Goal: Navigation & Orientation: Find specific page/section

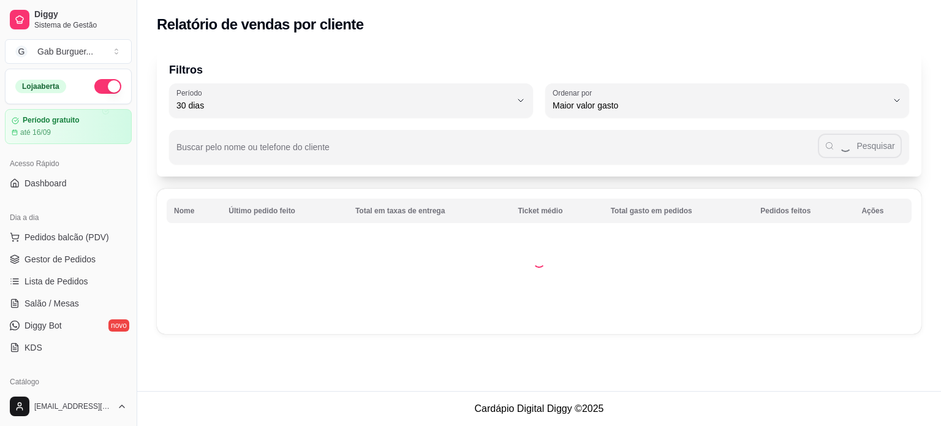
select select "30"
select select "HIGHEST_TOTAL_SPENT_WITH_ORDERS"
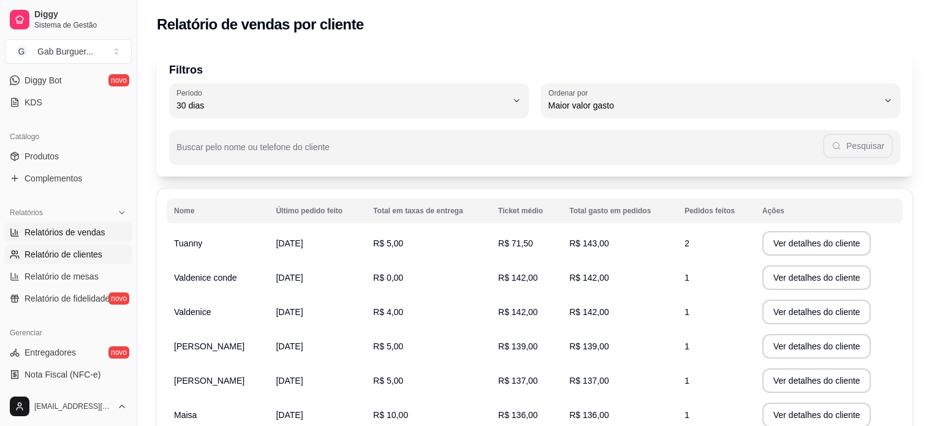
click at [71, 233] on span "Relatórios de vendas" at bounding box center [65, 232] width 81 height 12
select select "ALL"
select select "0"
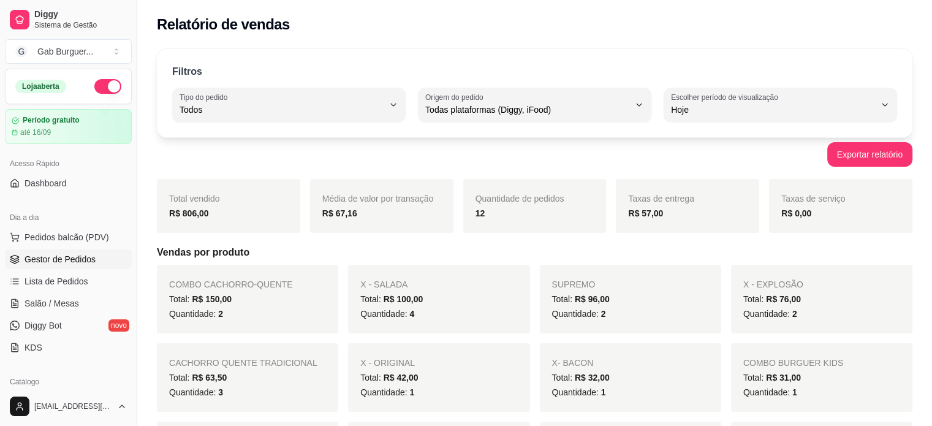
click at [69, 262] on span "Gestor de Pedidos" at bounding box center [60, 259] width 71 height 12
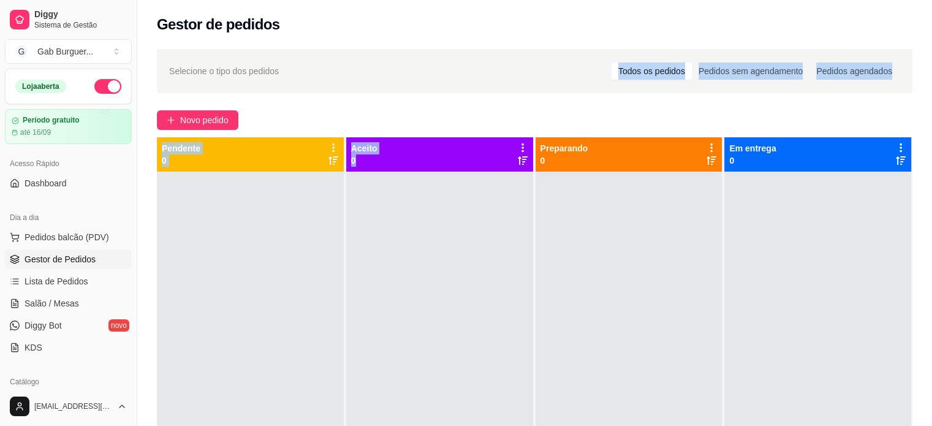
drag, startPoint x: 519, startPoint y: 232, endPoint x: 379, endPoint y: 46, distance: 233.1
click at [379, 46] on div "Selecione o tipo dos pedidos Todos os pedidos Pedidos sem agendamento Pedidos a…" at bounding box center [534, 310] width 794 height 536
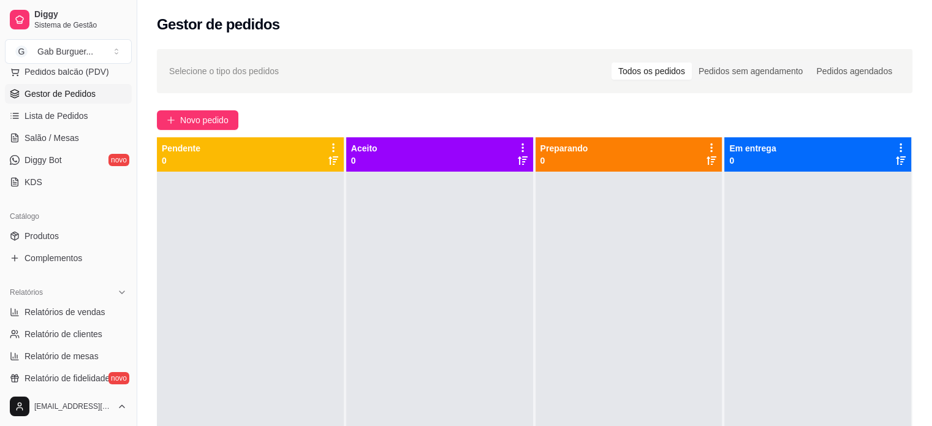
scroll to position [184, 0]
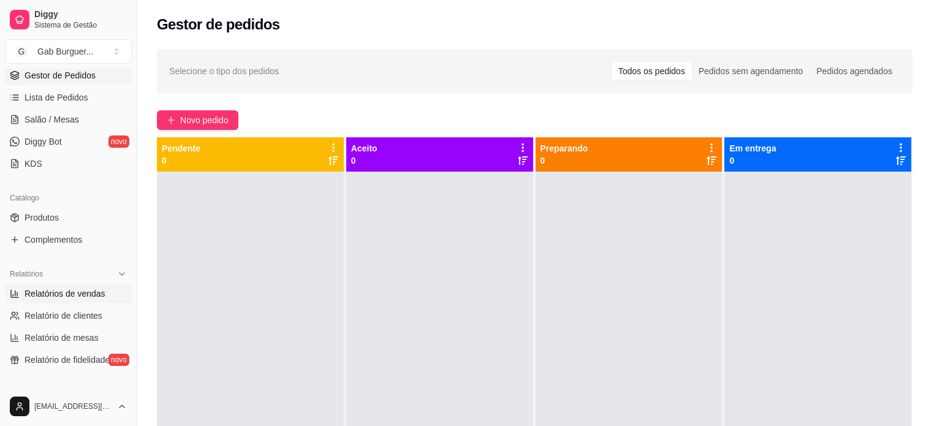
click at [66, 301] on link "Relatórios de vendas" at bounding box center [68, 294] width 127 height 20
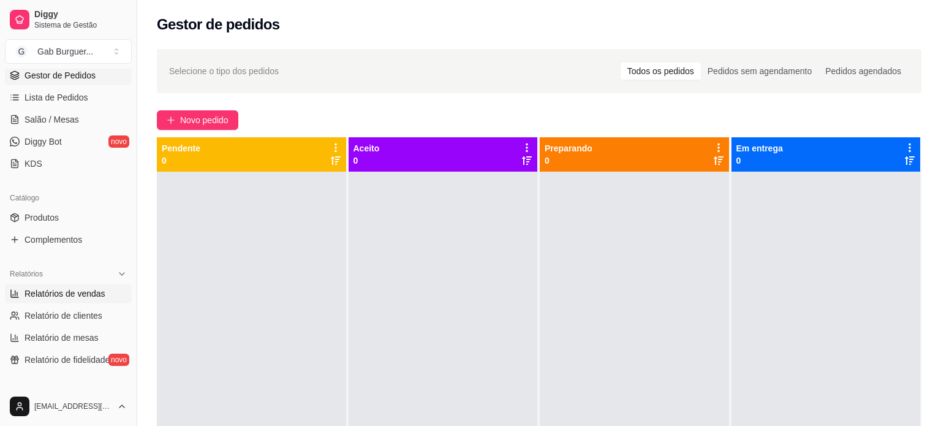
select select "ALL"
select select "0"
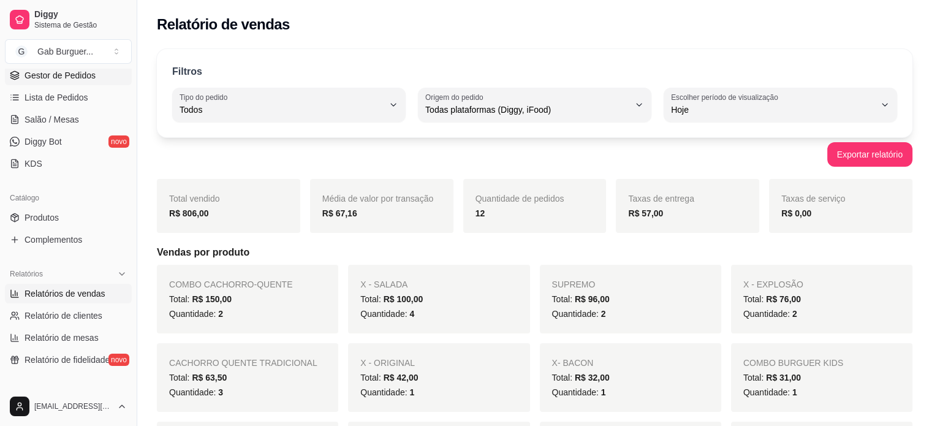
click at [59, 77] on span "Gestor de Pedidos" at bounding box center [60, 75] width 71 height 12
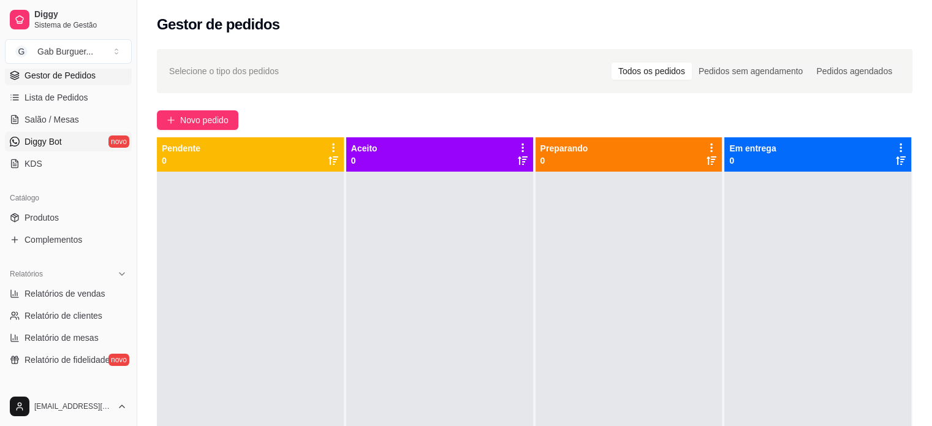
click at [34, 140] on span "Diggy Bot" at bounding box center [43, 141] width 37 height 12
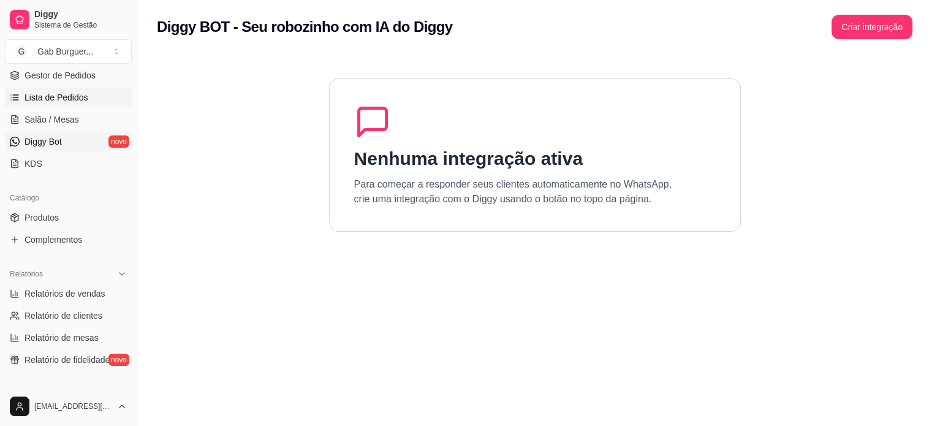
click at [78, 99] on span "Lista de Pedidos" at bounding box center [57, 97] width 64 height 12
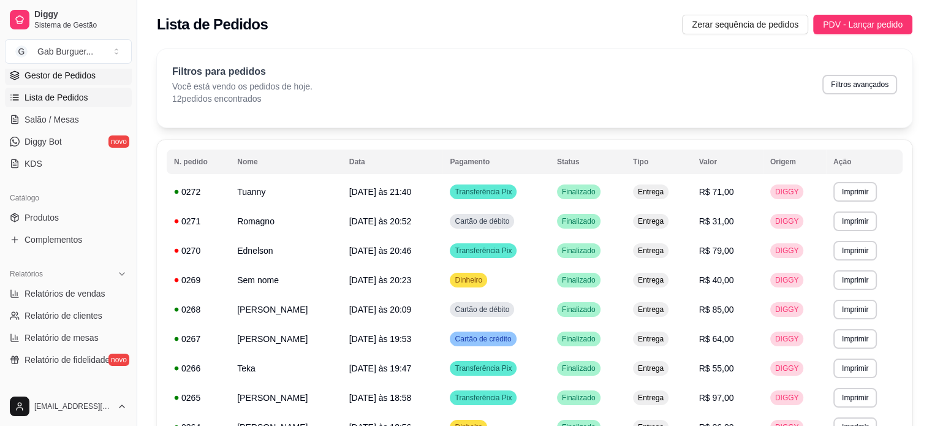
click at [83, 83] on link "Gestor de Pedidos" at bounding box center [68, 76] width 127 height 20
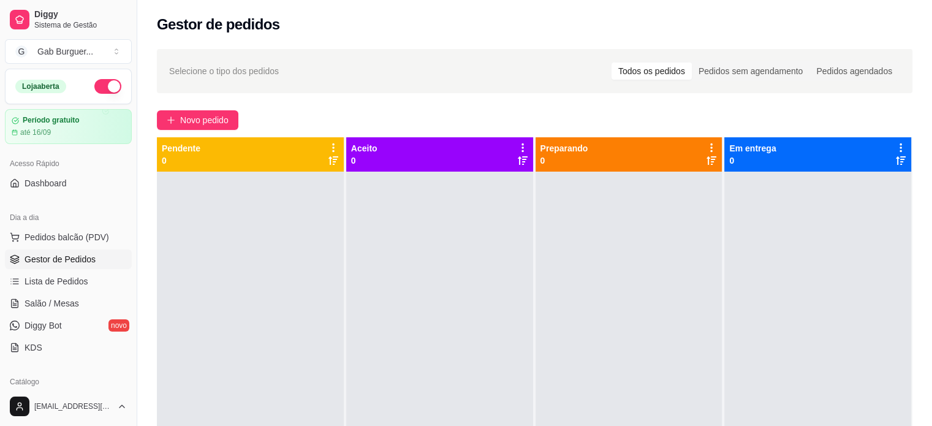
click at [96, 87] on button "button" at bounding box center [107, 86] width 27 height 15
drag, startPoint x: 319, startPoint y: 274, endPoint x: 326, endPoint y: 266, distance: 10.8
click at [319, 272] on div at bounding box center [250, 385] width 187 height 426
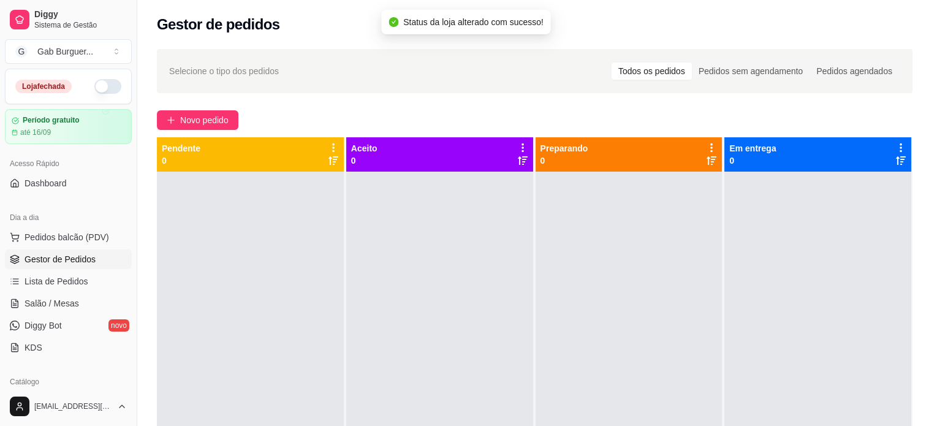
click at [480, 244] on div at bounding box center [439, 385] width 187 height 426
